Goal: Information Seeking & Learning: Learn about a topic

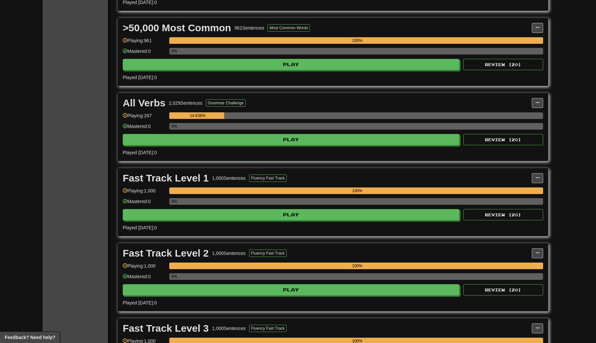
scroll to position [792, 0]
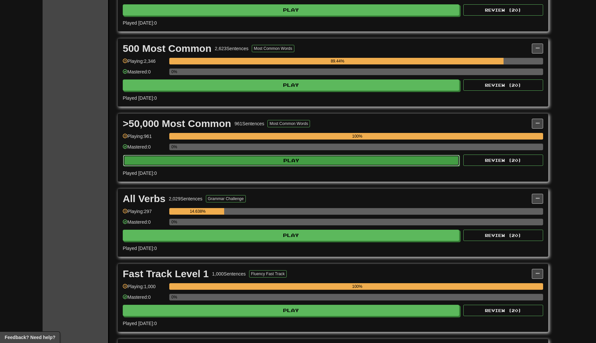
click at [236, 158] on button "Play" at bounding box center [291, 160] width 337 height 11
select select "***"
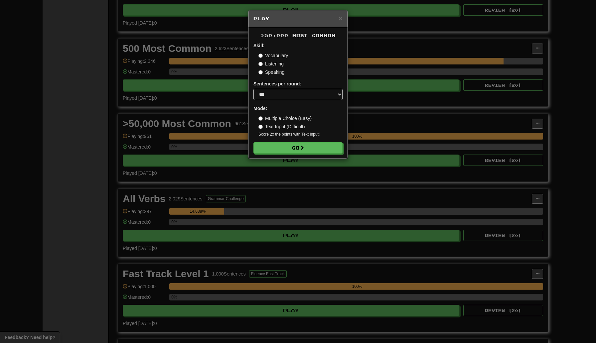
click at [300, 142] on form "Skill: Vocabulary Listening Speaking Sentences per round: * ** ** ** ** ** *** …" at bounding box center [298, 97] width 89 height 111
click at [300, 147] on button "Go" at bounding box center [298, 148] width 89 height 11
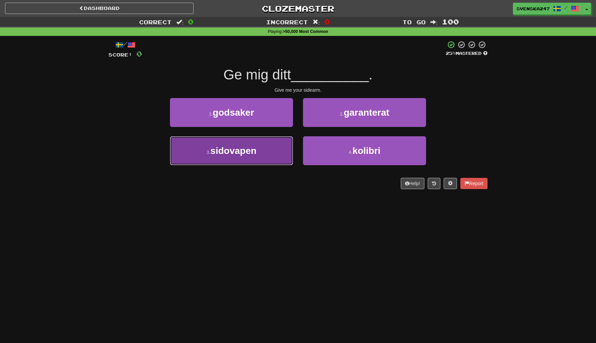
click at [265, 149] on button "3 . sidovapen" at bounding box center [231, 150] width 123 height 29
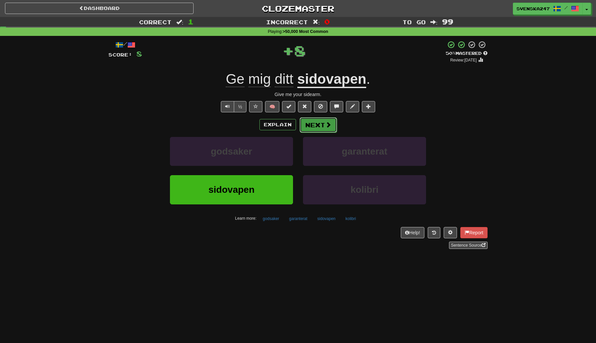
click at [309, 129] on button "Next" at bounding box center [318, 124] width 37 height 15
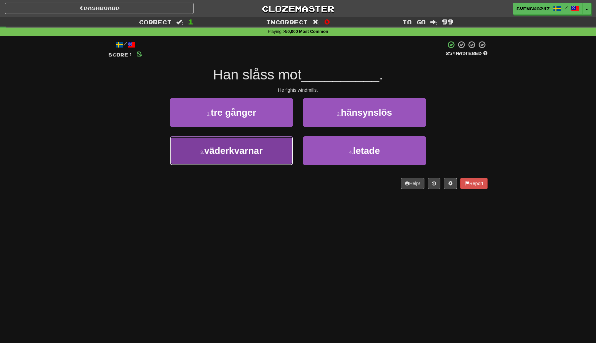
click at [270, 154] on button "3 . väderkvarnar" at bounding box center [231, 150] width 123 height 29
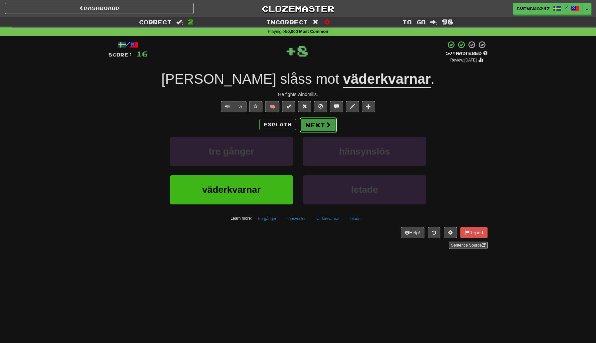
click at [315, 126] on button "Next" at bounding box center [318, 124] width 37 height 15
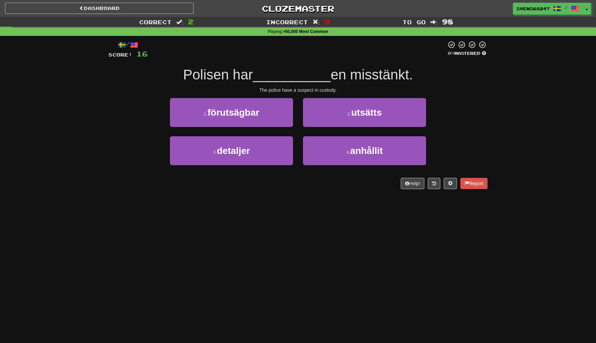
click at [318, 134] on div "2 . utsätts" at bounding box center [364, 117] width 133 height 38
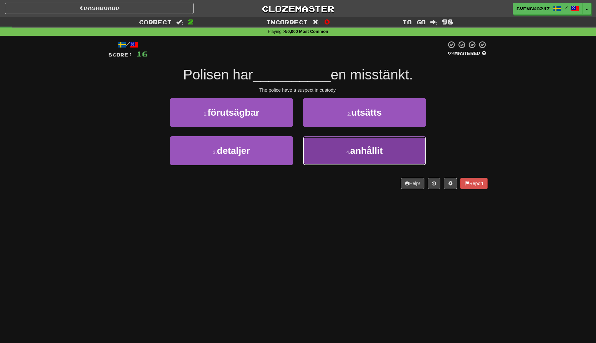
click at [318, 154] on button "4 . anhållit" at bounding box center [364, 150] width 123 height 29
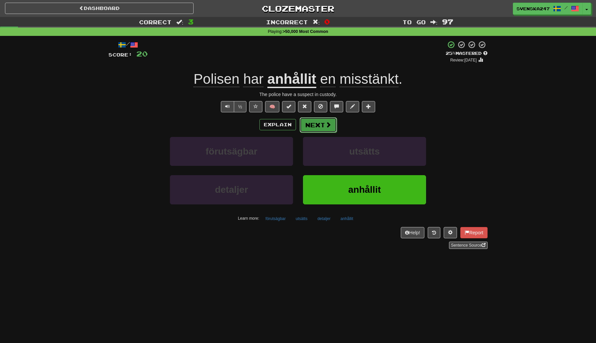
click at [326, 126] on span at bounding box center [328, 125] width 6 height 6
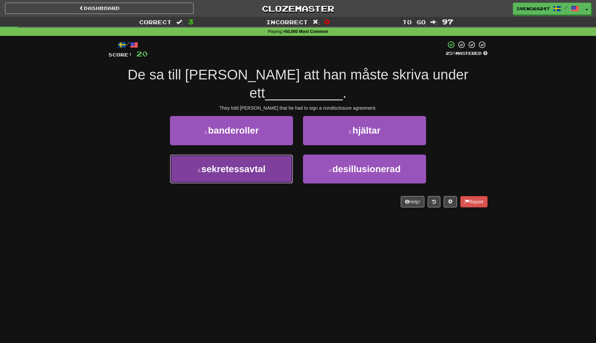
click at [270, 155] on button "3 . sekretessavtal" at bounding box center [231, 169] width 123 height 29
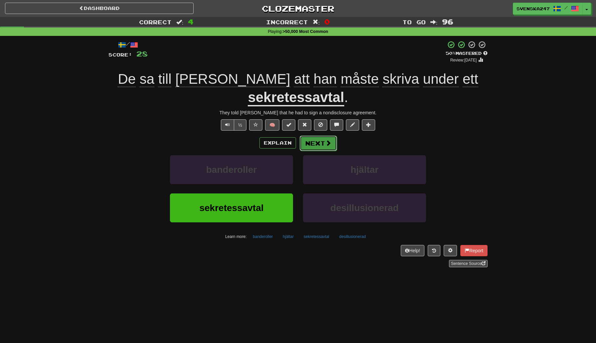
click at [307, 136] on button "Next" at bounding box center [318, 143] width 37 height 15
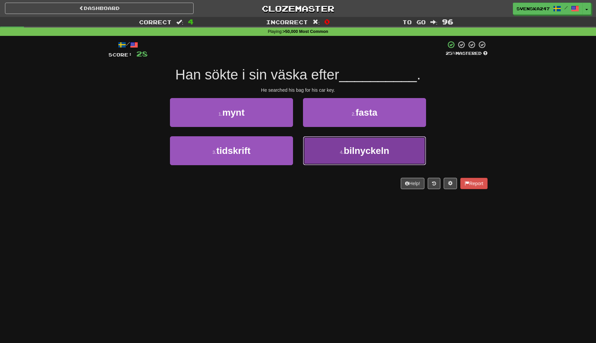
click at [316, 154] on button "4 . bilnyckeln" at bounding box center [364, 150] width 123 height 29
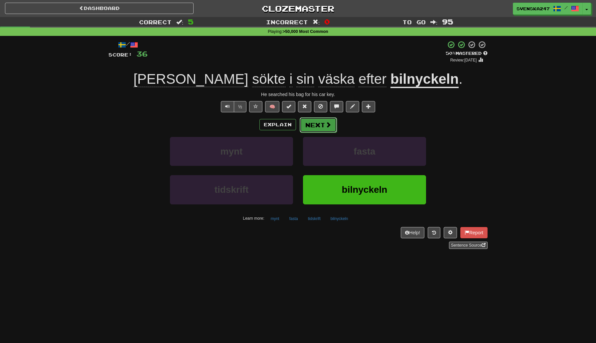
click at [311, 124] on button "Next" at bounding box center [318, 124] width 37 height 15
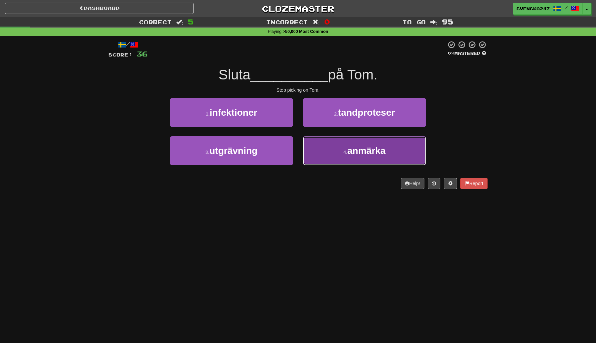
click at [327, 149] on button "4 . anmärka" at bounding box center [364, 150] width 123 height 29
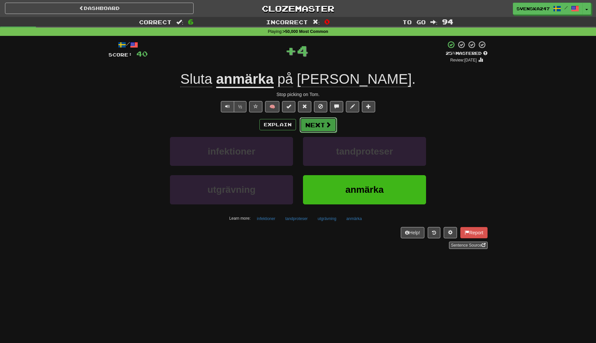
click at [315, 125] on button "Next" at bounding box center [318, 124] width 37 height 15
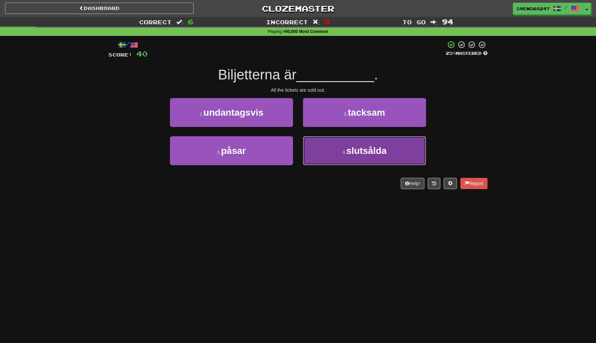
click at [322, 147] on button "4 . slutsålda" at bounding box center [364, 150] width 123 height 29
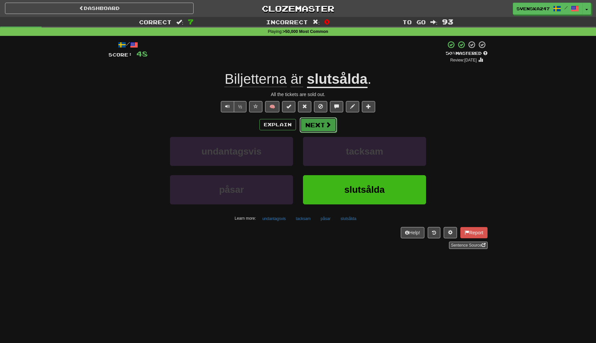
click at [319, 125] on button "Next" at bounding box center [318, 124] width 37 height 15
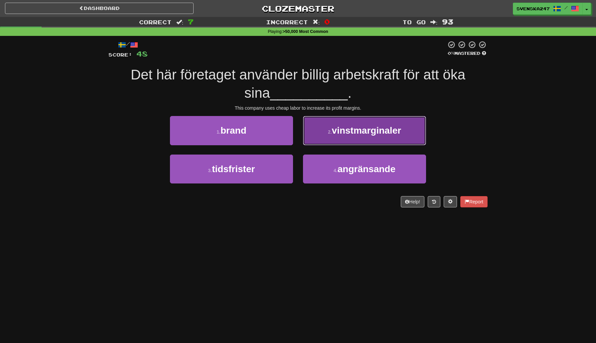
click at [323, 131] on button "2 . vinstmarginaler" at bounding box center [364, 130] width 123 height 29
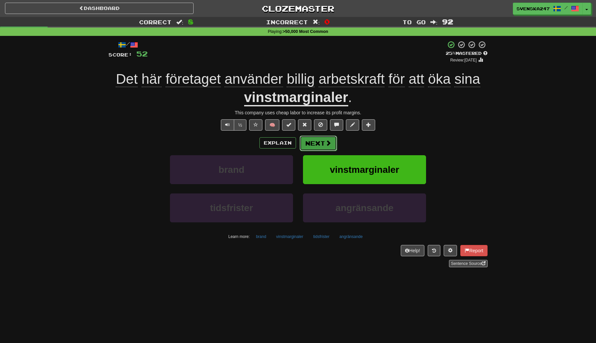
click at [323, 147] on button "Next" at bounding box center [318, 143] width 37 height 15
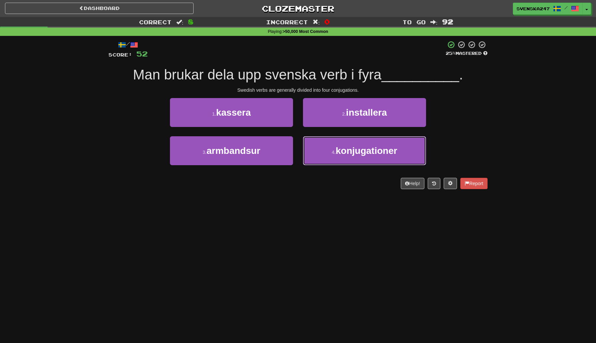
click at [323, 147] on button "4 . konjugationer" at bounding box center [364, 150] width 123 height 29
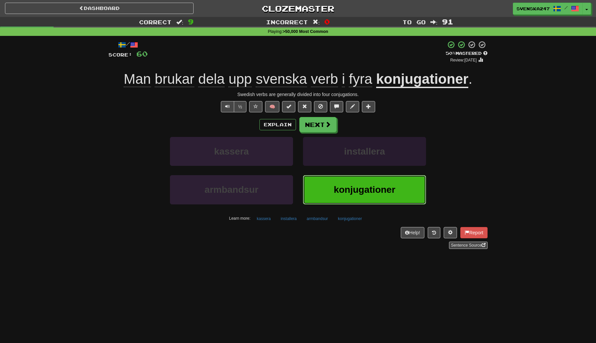
scroll to position [10, 0]
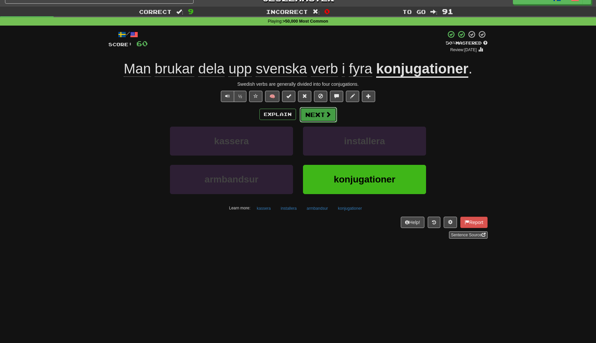
click at [307, 116] on button "Next" at bounding box center [318, 114] width 37 height 15
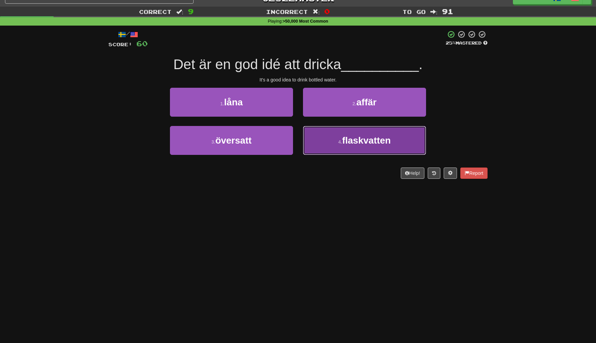
click at [334, 135] on button "4 . flaskvatten" at bounding box center [364, 140] width 123 height 29
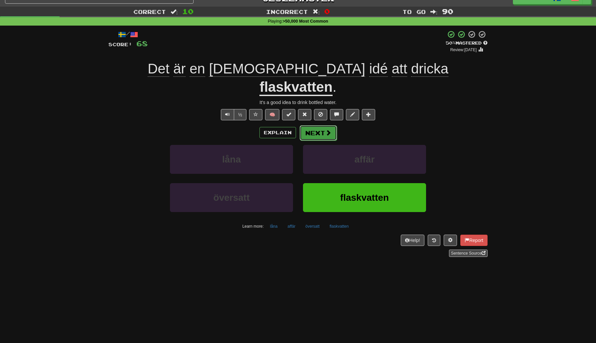
click at [314, 125] on button "Next" at bounding box center [318, 132] width 37 height 15
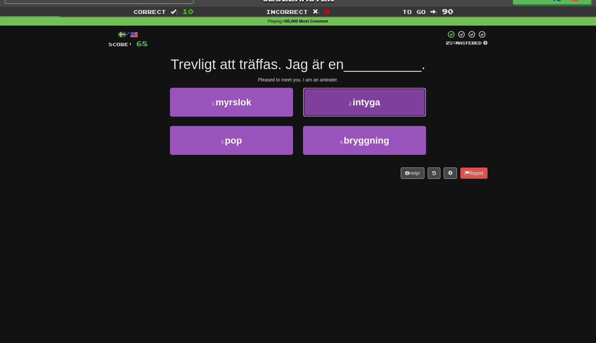
click at [338, 108] on button "2 . intyga" at bounding box center [364, 102] width 123 height 29
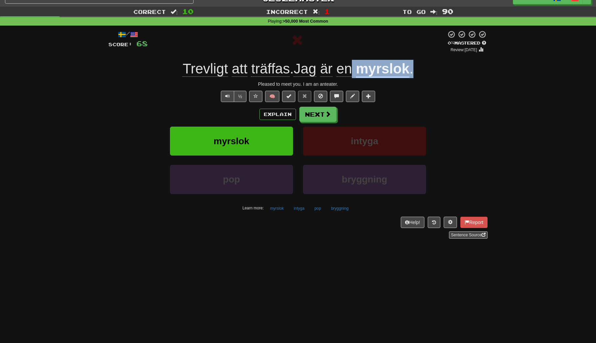
drag, startPoint x: 415, startPoint y: 73, endPoint x: 354, endPoint y: 75, distance: 61.6
click at [354, 75] on div "Trevligt att träffas . Jag är en myrslok ." at bounding box center [297, 69] width 379 height 18
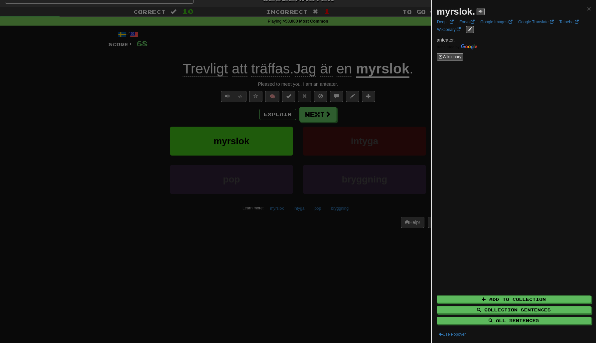
click at [386, 88] on div at bounding box center [298, 171] width 596 height 343
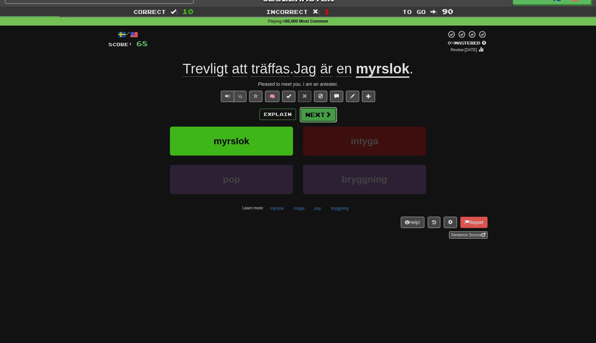
click at [323, 115] on button "Next" at bounding box center [318, 114] width 37 height 15
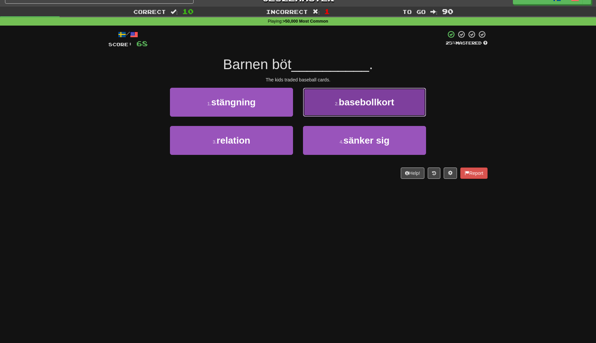
click at [321, 115] on button "2 . basebollkort" at bounding box center [364, 102] width 123 height 29
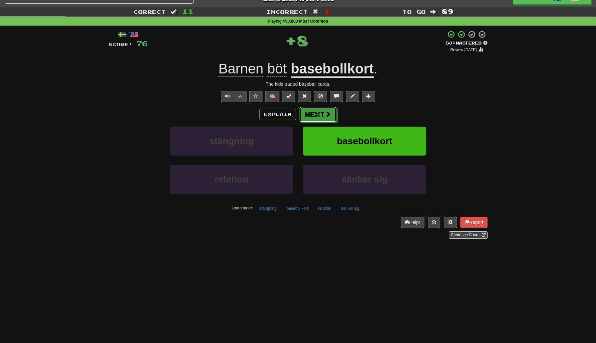
click at [321, 115] on button "Next" at bounding box center [317, 114] width 37 height 15
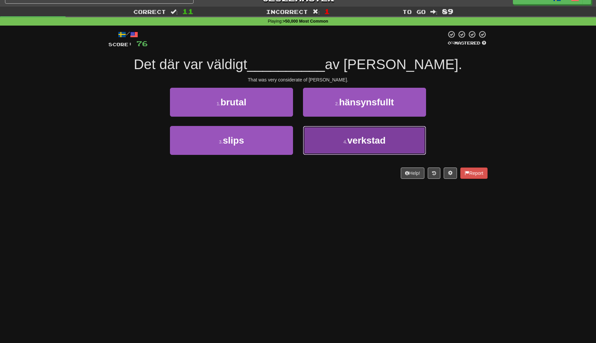
click at [322, 129] on button "4 . verkstad" at bounding box center [364, 140] width 123 height 29
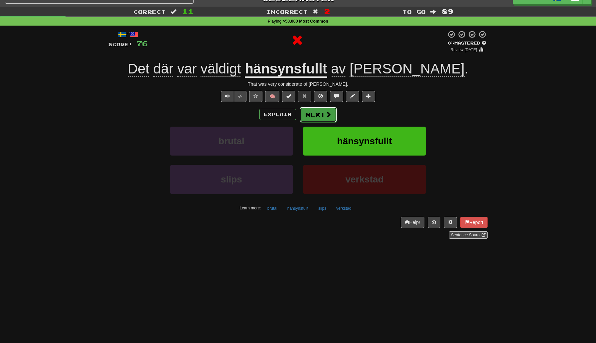
click at [310, 117] on button "Next" at bounding box center [318, 114] width 37 height 15
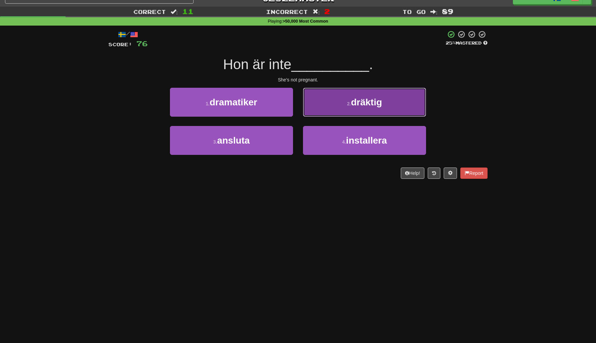
click at [327, 113] on button "2 . dräktig" at bounding box center [364, 102] width 123 height 29
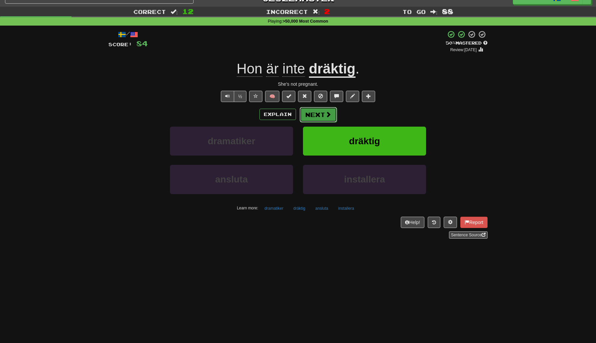
click at [312, 117] on button "Next" at bounding box center [318, 114] width 37 height 15
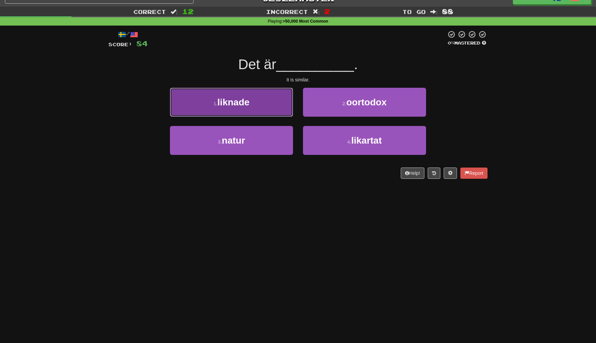
click at [275, 112] on button "1 . liknade" at bounding box center [231, 102] width 123 height 29
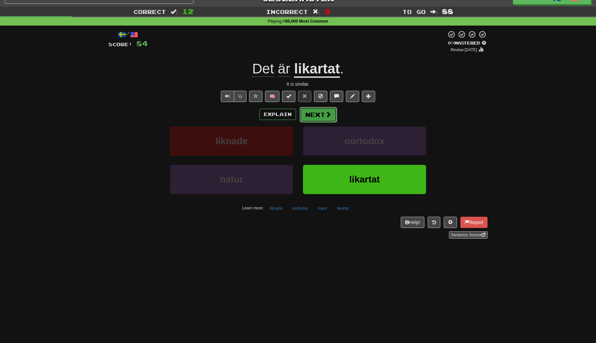
click at [316, 113] on button "Next" at bounding box center [318, 114] width 37 height 15
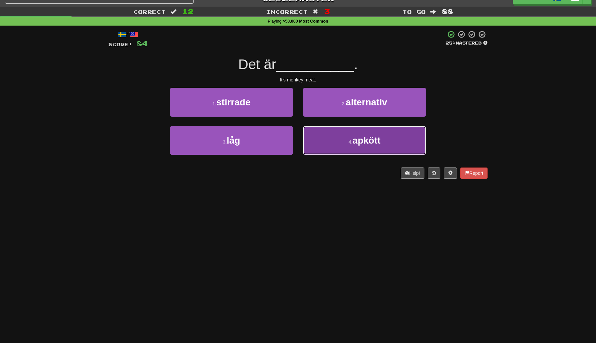
click at [333, 143] on button "4 . apkött" at bounding box center [364, 140] width 123 height 29
